Goal: Task Accomplishment & Management: Manage account settings

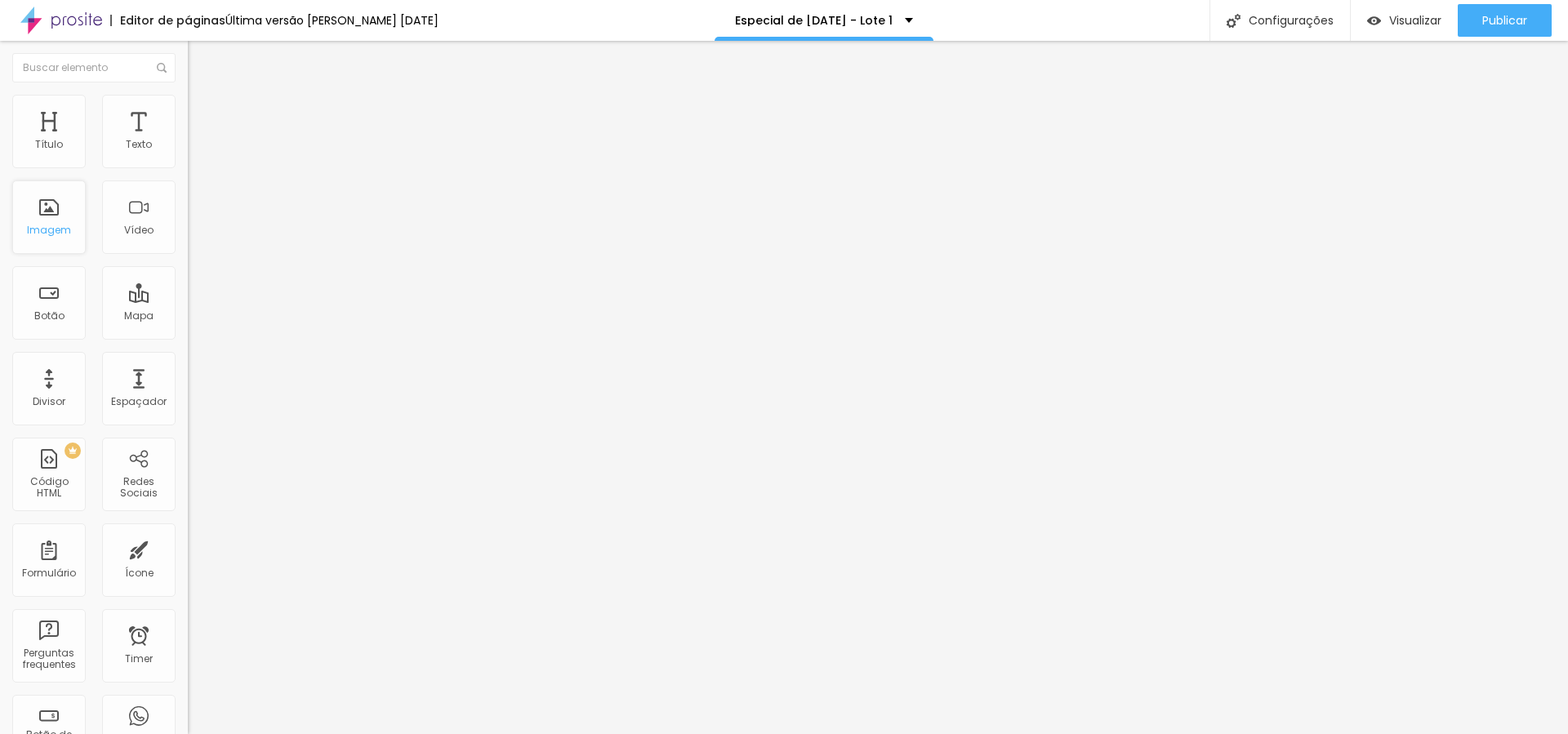
click at [43, 224] on div "Imagem" at bounding box center [48, 230] width 44 height 12
click at [188, 140] on span "Trocar imagem" at bounding box center [232, 133] width 89 height 13
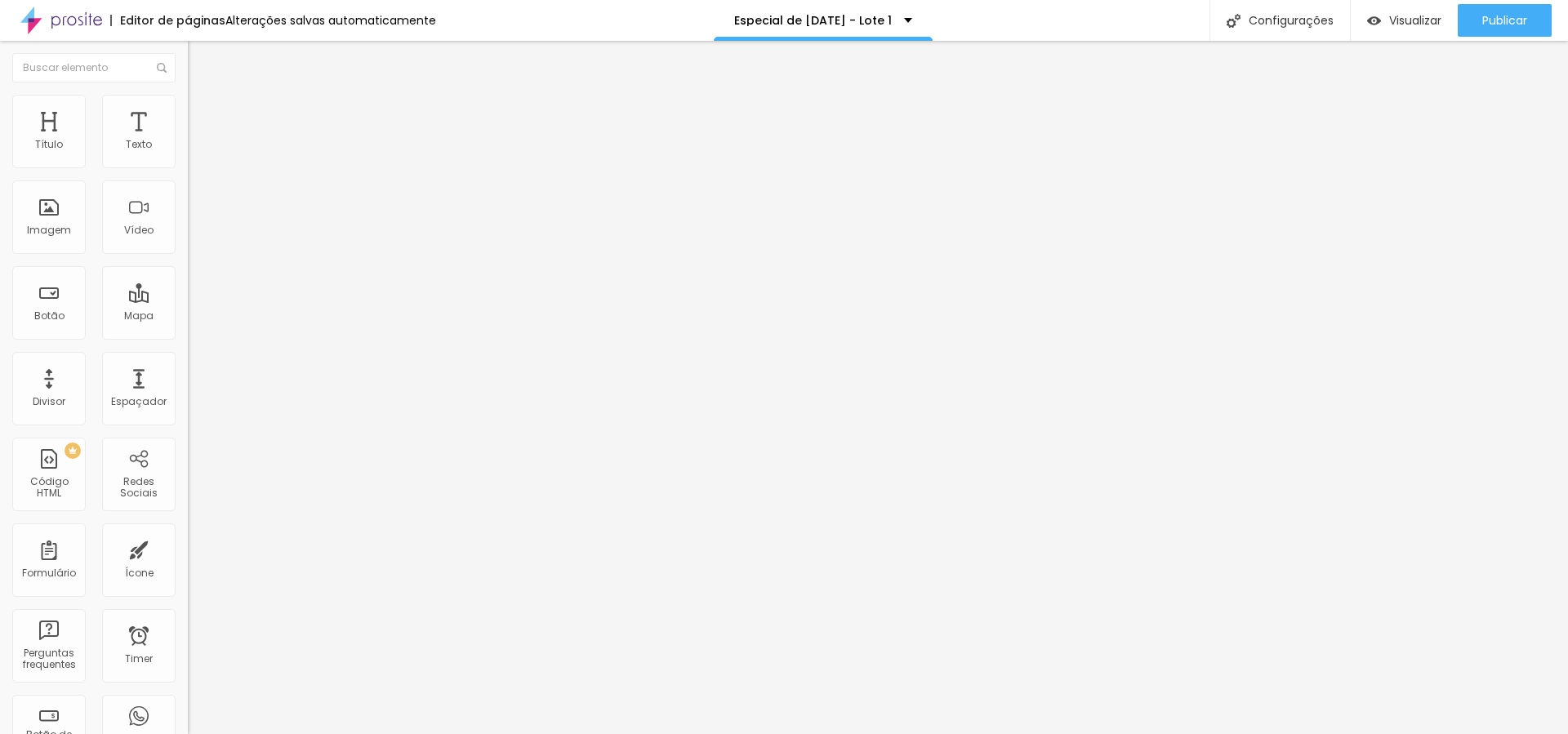
click at [188, 140] on span "Trocar imagem" at bounding box center [232, 133] width 89 height 13
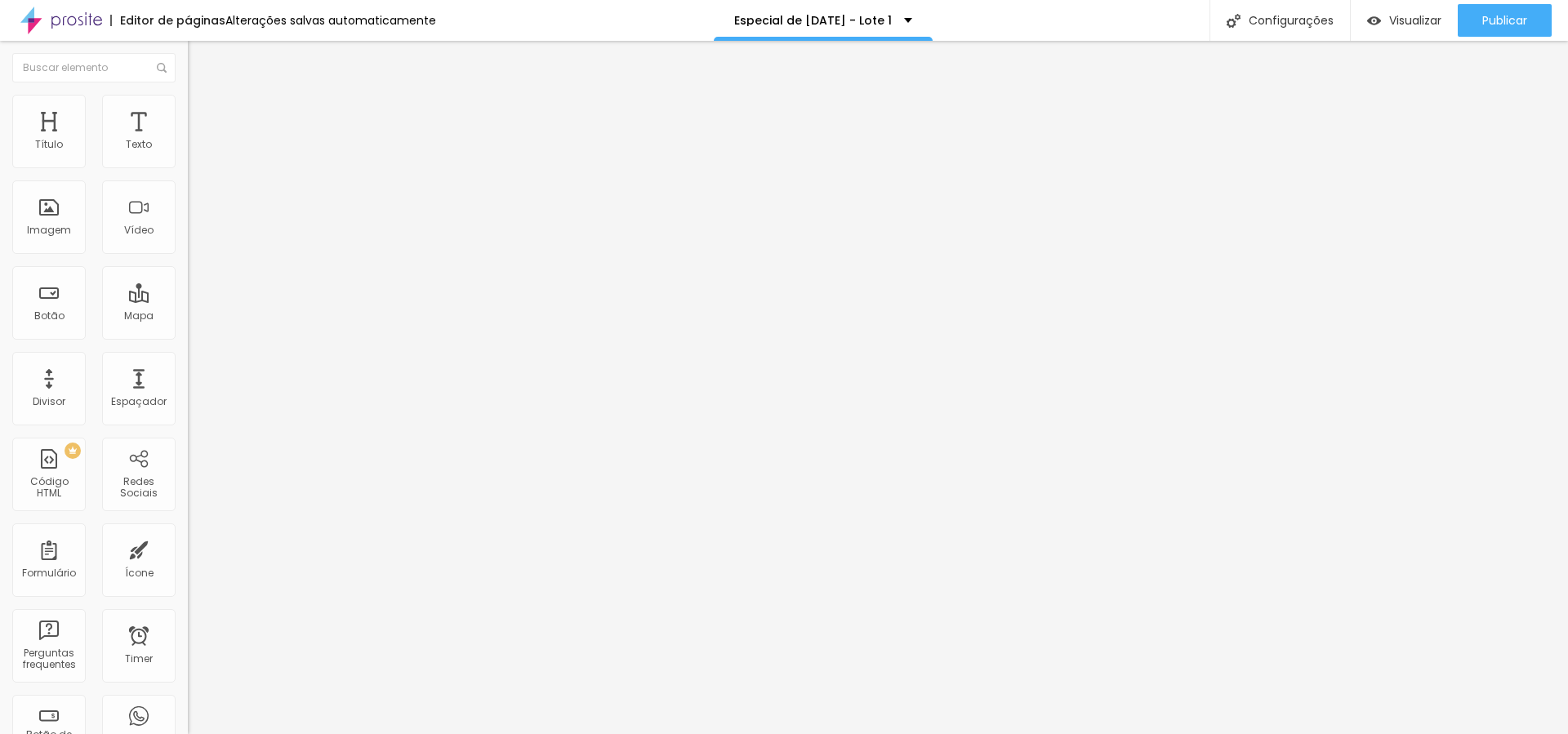
click at [1524, 24] on span "Publicar" at bounding box center [1504, 20] width 45 height 13
